Goal: Task Accomplishment & Management: Use online tool/utility

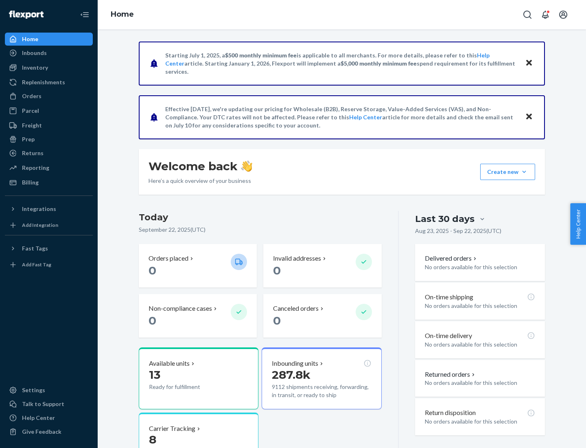
click at [42, 82] on div "Replenishments" at bounding box center [43, 82] width 43 height 8
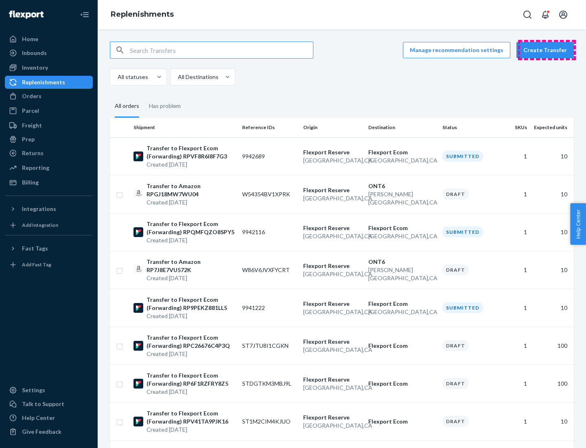
click at [547, 50] on button "Create Transfer" at bounding box center [545, 50] width 57 height 16
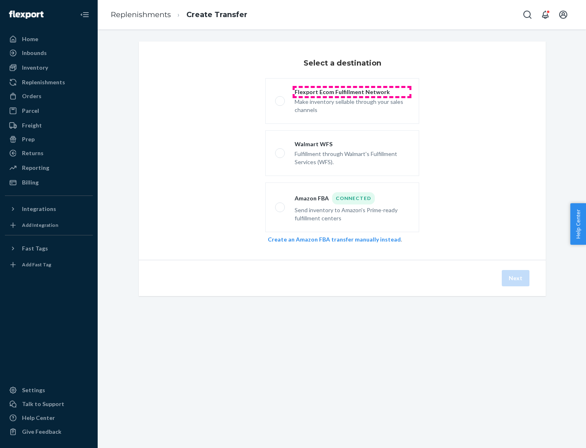
click at [352, 92] on div "Flexport Ecom Fulfillment Network" at bounding box center [352, 92] width 115 height 8
click at [281, 99] on input "Flexport Ecom Fulfillment Network Make inventory sellable through your sales ch…" at bounding box center [277, 101] width 5 height 5
radio input "true"
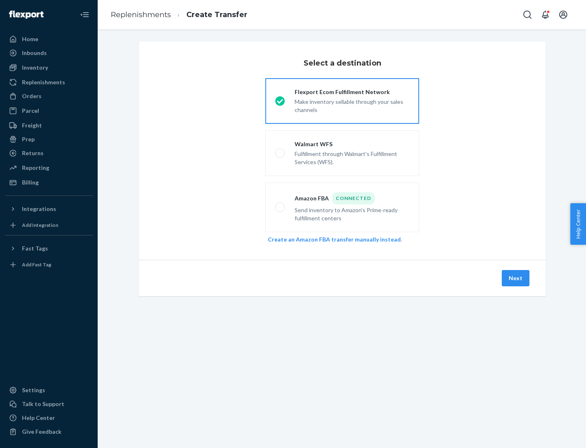
click at [516, 278] on button "Next" at bounding box center [516, 278] width 28 height 16
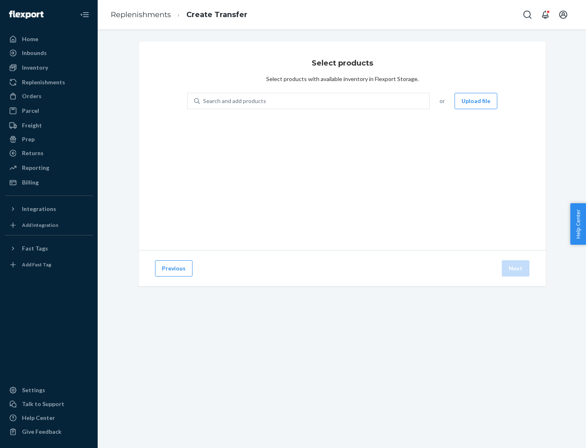
click at [477, 101] on button "Upload file" at bounding box center [476, 101] width 43 height 16
